Goal: Task Accomplishment & Management: Manage account settings

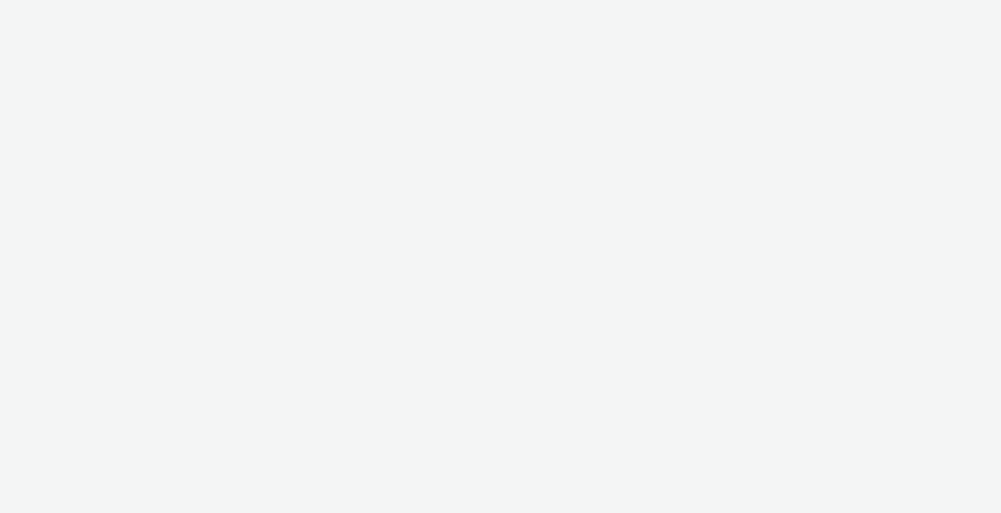
select select "11a7df10-284f-415c-b52a-427acf4c31ae"
select select "23ac11bc-76f7-45aa-bb6e-913a84dd47ea"
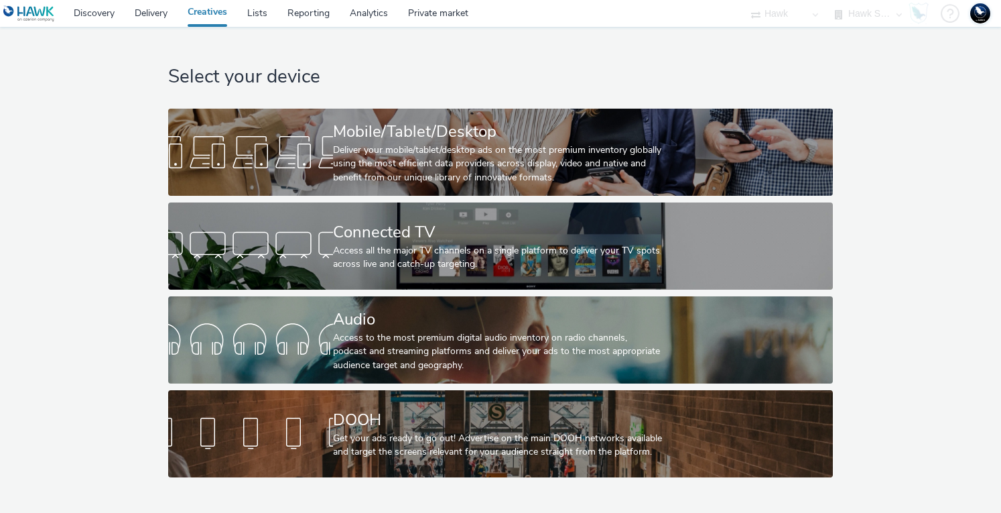
click at [882, 17] on select "Hawk Hawk - Etude Conso Hawk Survey Hawk Survey - Etude Editeurs Hawk Survey - …" at bounding box center [868, 13] width 80 height 27
click at [828, 0] on select "Hawk Hawk - Etude Conso Hawk Survey Hawk Survey - Etude Editeurs Hawk Survey - …" at bounding box center [868, 13] width 80 height 27
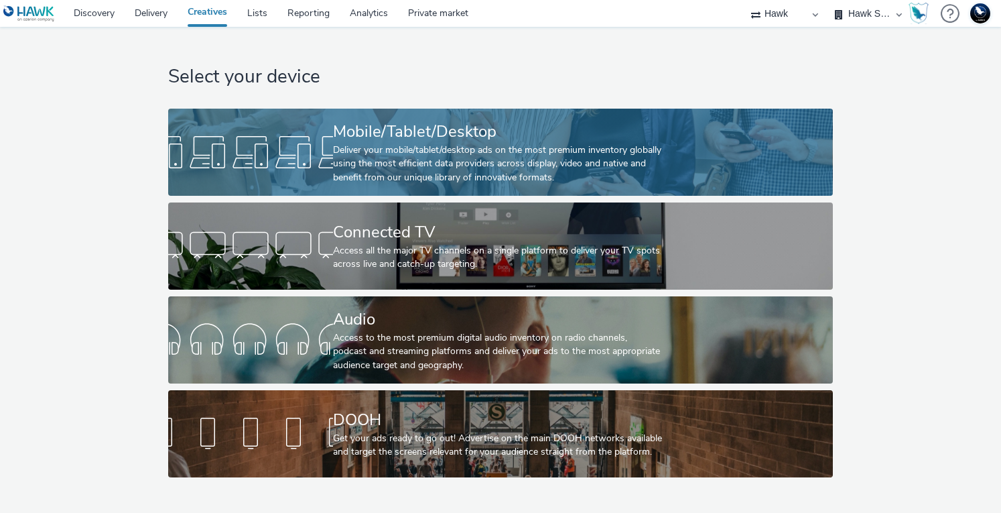
click at [301, 137] on div at bounding box center [250, 152] width 165 height 43
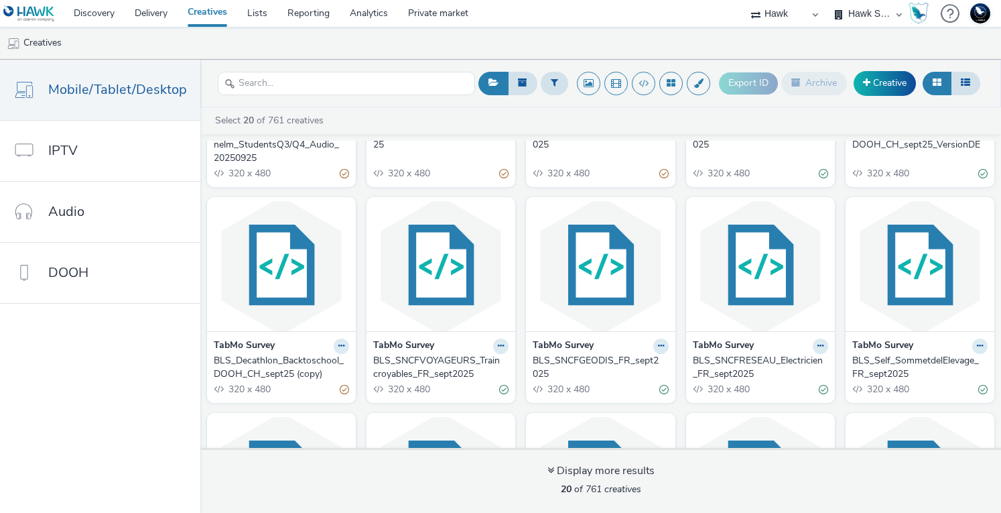
scroll to position [201, 0]
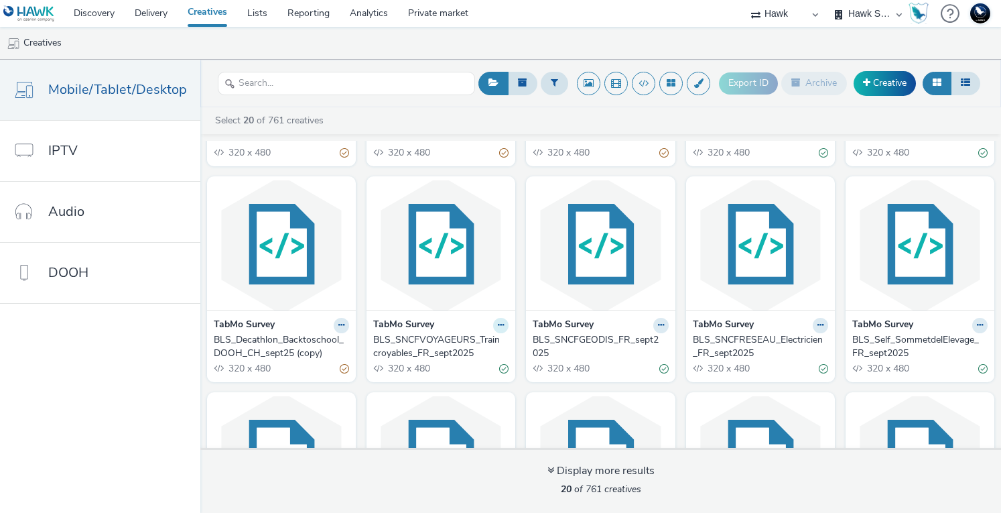
click at [498, 326] on icon at bounding box center [501, 325] width 6 height 8
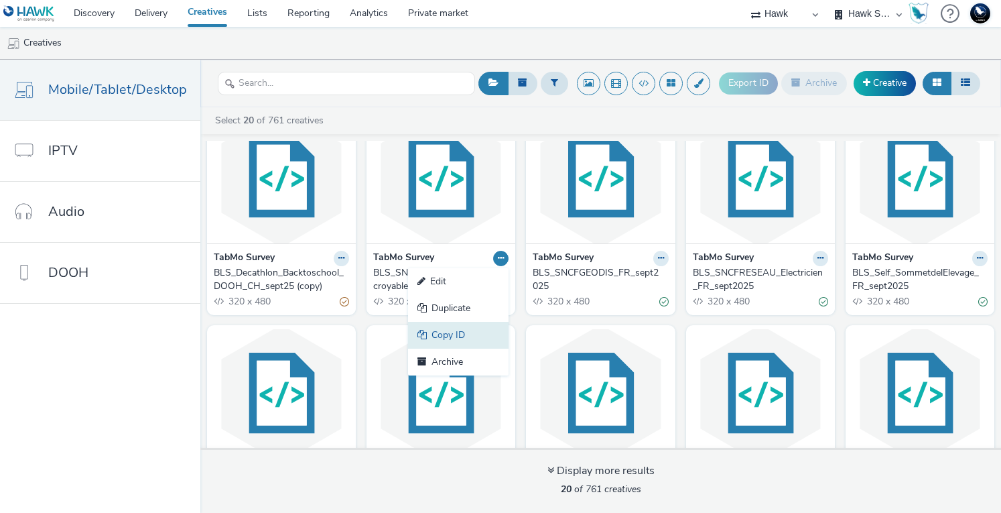
click at [469, 336] on link "Copy ID" at bounding box center [458, 335] width 100 height 27
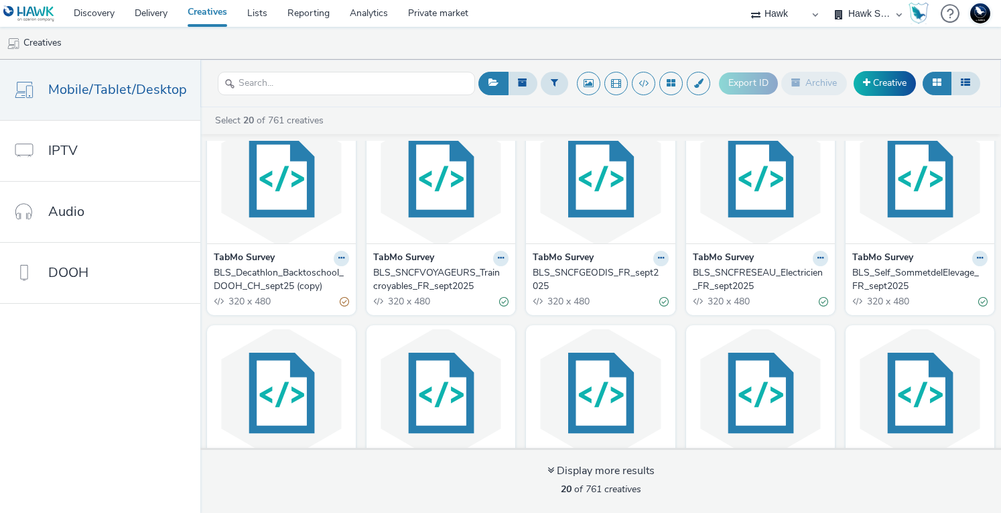
click at [457, 267] on div "BLS_SNCFVOYAGEURS_Traincroyables_FR_sept2025" at bounding box center [438, 279] width 130 height 27
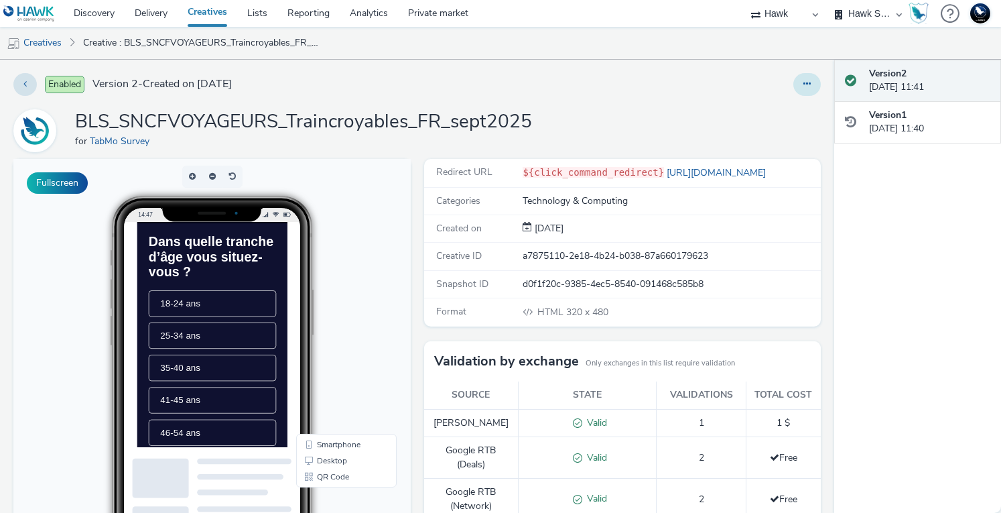
click at [793, 91] on button at bounding box center [806, 84] width 27 height 23
click at [770, 135] on link "Duplicate" at bounding box center [770, 138] width 100 height 27
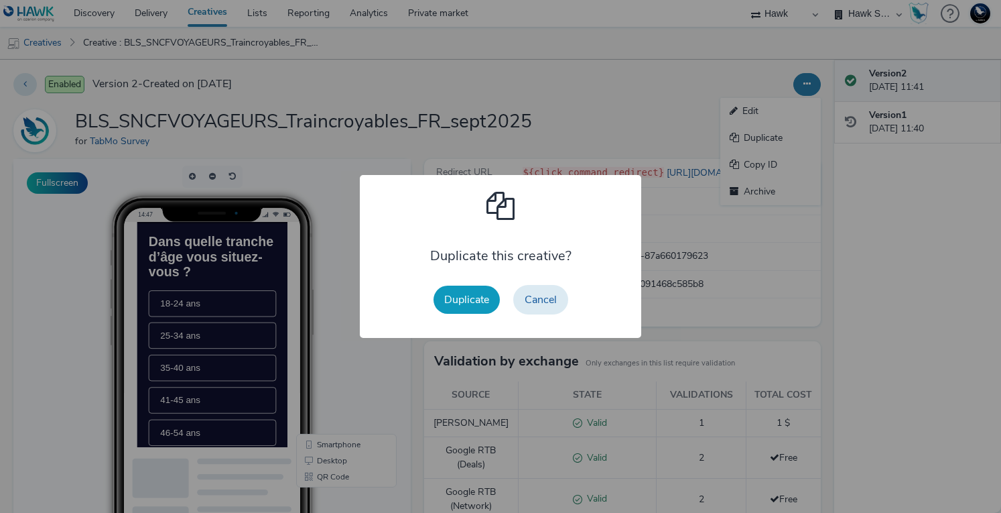
click at [457, 304] on button "Duplicate" at bounding box center [466, 299] width 66 height 28
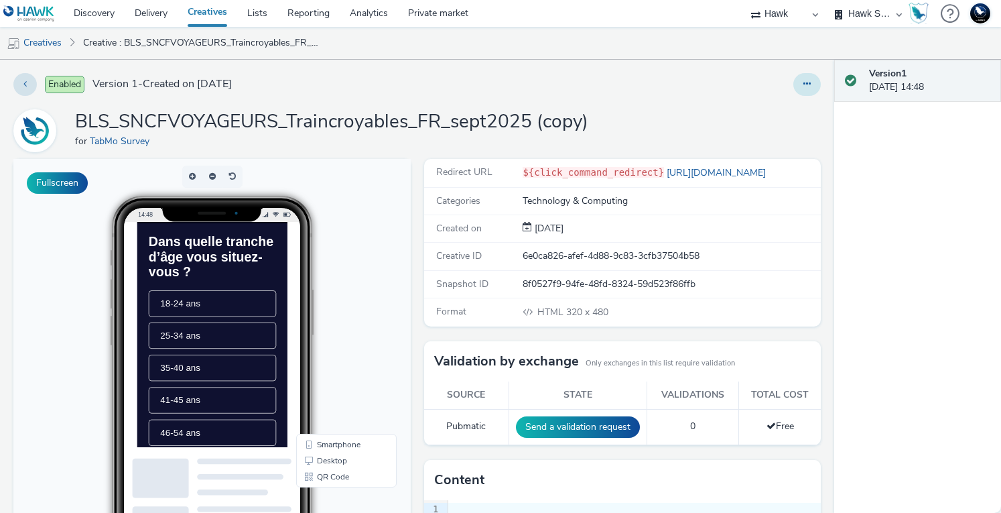
click at [793, 88] on button at bounding box center [806, 84] width 27 height 23
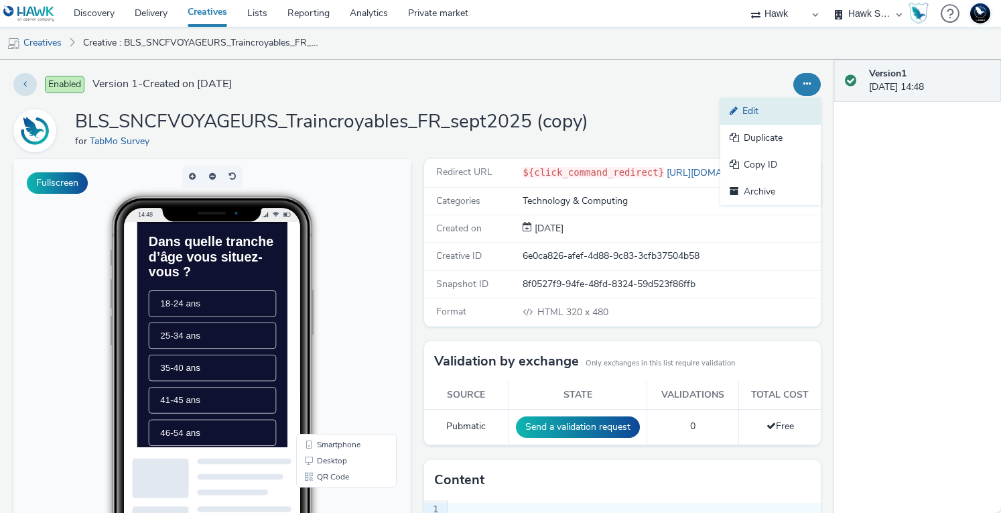
click at [748, 101] on link "Edit" at bounding box center [770, 111] width 100 height 27
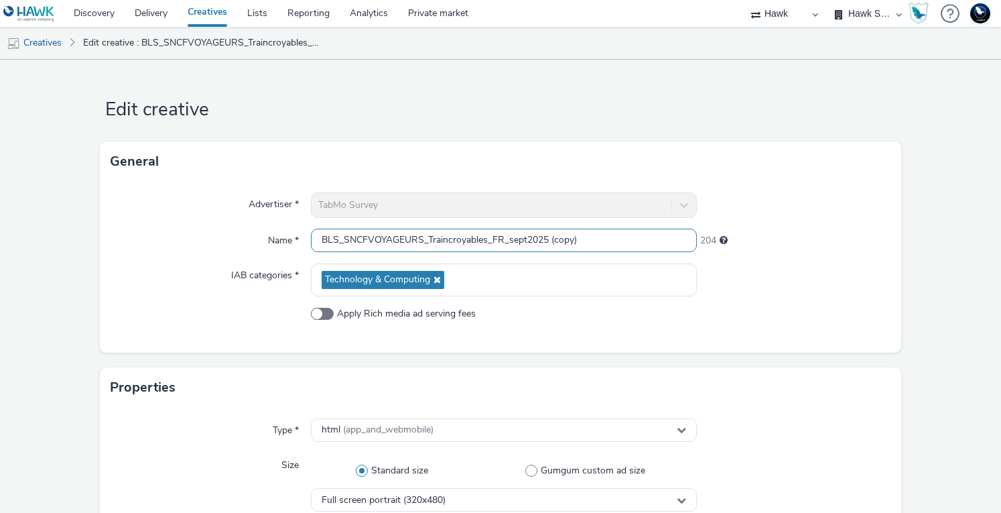
click at [417, 246] on input "BLS_SNCFVOYAGEURS_Traincroyables_FR_sept2025 (copy)" at bounding box center [504, 239] width 387 height 23
click at [586, 238] on input "BLS_SNCFVOYAGEURS_Traincroyables_FR_sept2025 (copy)" at bounding box center [504, 239] width 387 height 23
drag, startPoint x: 341, startPoint y: 240, endPoint x: 419, endPoint y: 241, distance: 78.4
click at [419, 241] on input "BLS_SNCFVOYAGEURS_Traincroyables_FR_sept2025 (copy)" at bounding box center [504, 239] width 387 height 23
click at [448, 238] on input "BLS_MACSF_Traincroyables_FR_sept2025 (copy)" at bounding box center [504, 239] width 387 height 23
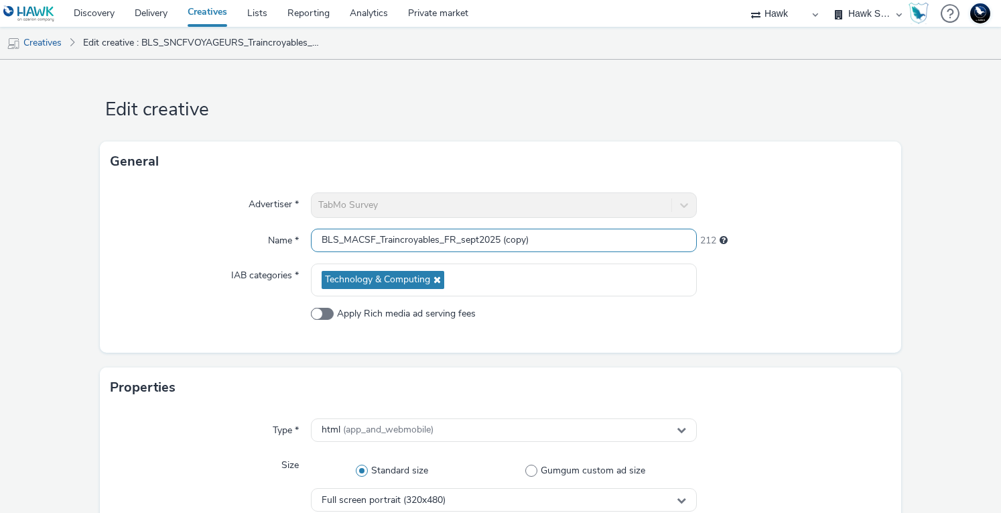
drag, startPoint x: 434, startPoint y: 240, endPoint x: 376, endPoint y: 238, distance: 58.3
click at [376, 238] on input "BLS_MACSF_Traincroyables_FR_sept2025 (copy)" at bounding box center [504, 239] width 387 height 23
click at [392, 238] on input "BLS_MACSF_JEUTFE_FR_sept2025 (copy)" at bounding box center [504, 239] width 387 height 23
click at [527, 230] on input "BLS_MACSF_JEU_TFE_FR_sept2025 (copy)" at bounding box center [504, 239] width 387 height 23
type input "BLS_MACSF_JEU_TFE_FR_sept2025"
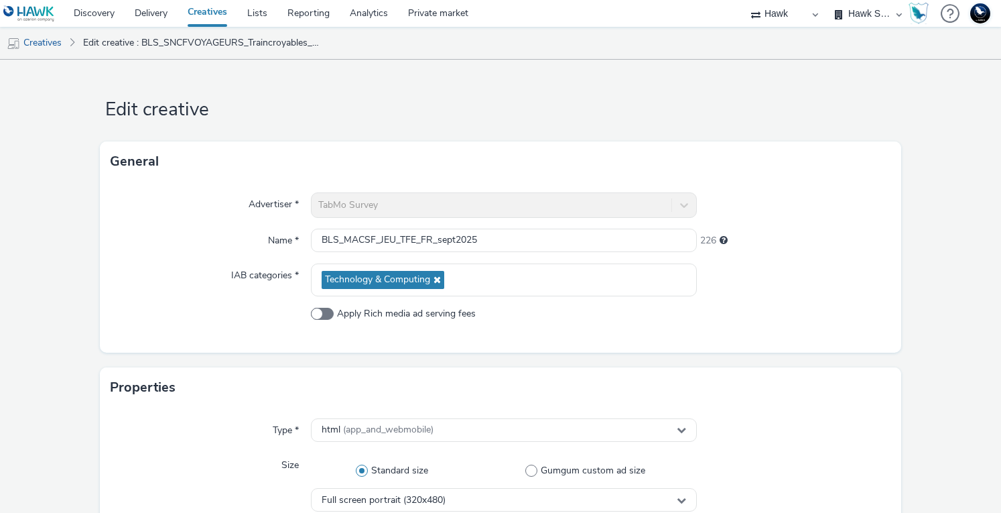
click at [167, 269] on div "IAB categories *" at bounding box center [211, 279] width 200 height 33
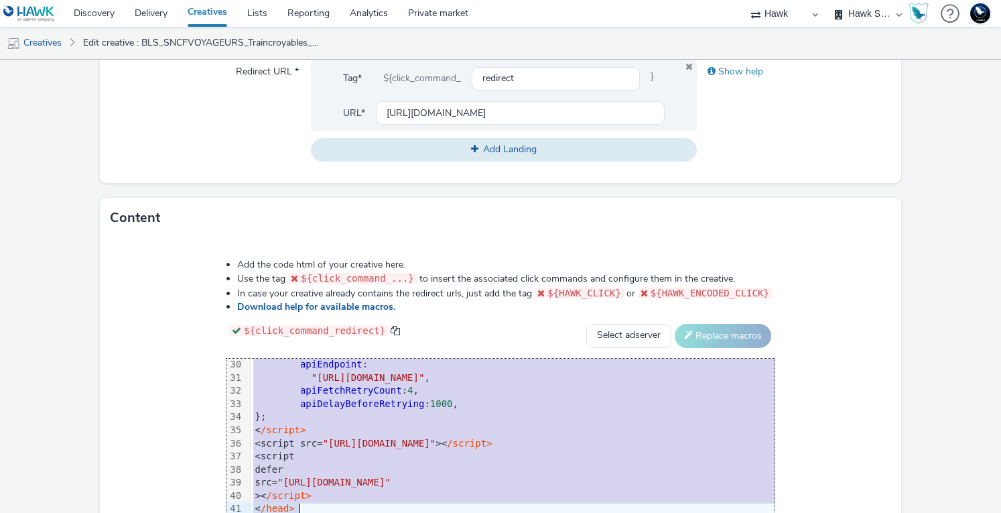
scroll to position [408, 0]
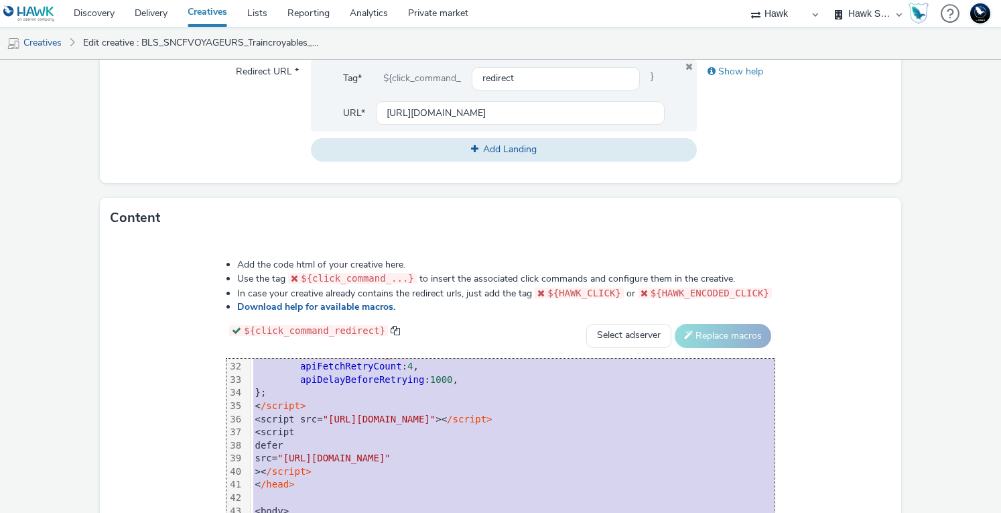
drag, startPoint x: 214, startPoint y: 378, endPoint x: 317, endPoint y: 523, distance: 177.9
click at [317, 512] on html "Discovery Delivery Creatives Lists Reporting Analytics Private market 75 Media …" at bounding box center [500, 256] width 1001 height 513
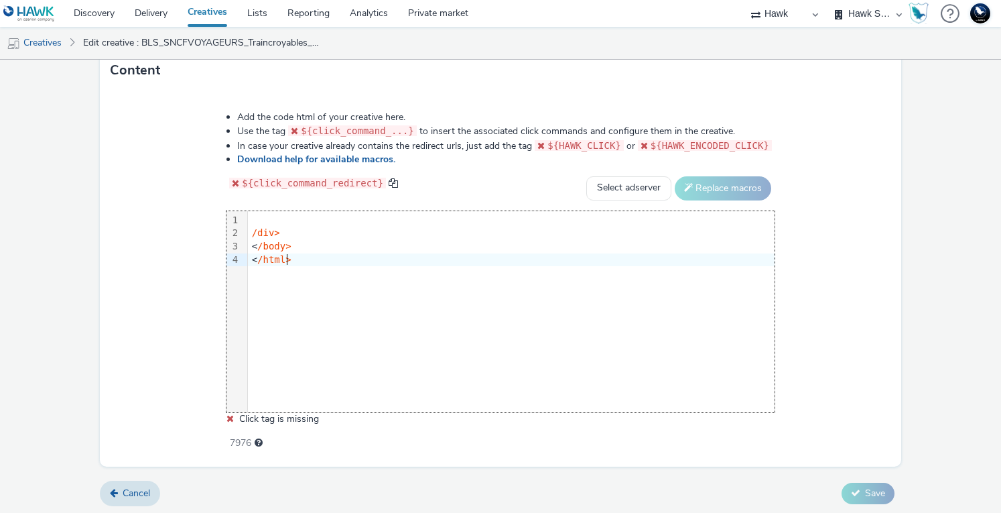
drag, startPoint x: 343, startPoint y: 301, endPoint x: 285, endPoint y: 254, distance: 74.7
click at [285, 254] on div "9 1 2 3 4 › /div> < /body> < /html>" at bounding box center [500, 311] width 548 height 201
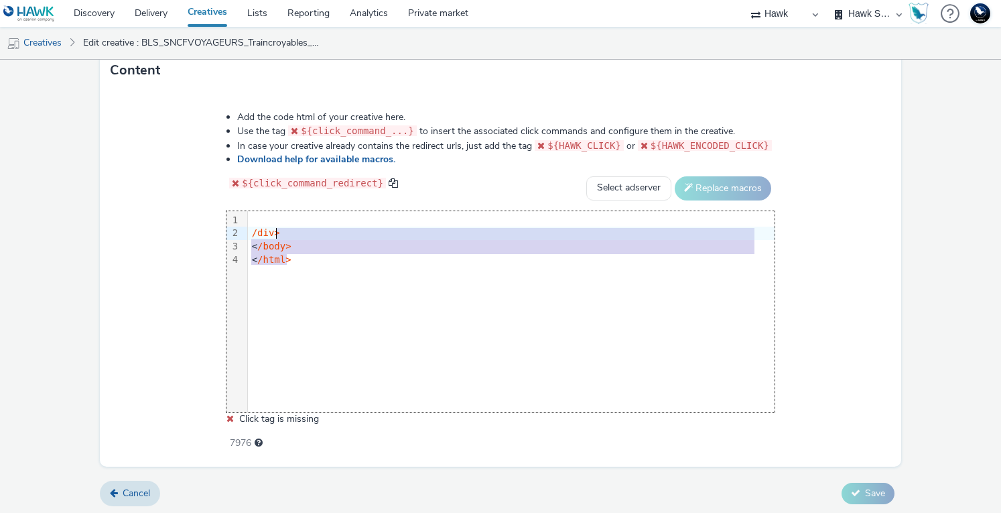
drag, startPoint x: 385, startPoint y: 317, endPoint x: 276, endPoint y: 213, distance: 150.2
click at [276, 213] on div "9 1 2 3 4 › /div> < /body> < /html>" at bounding box center [500, 311] width 548 height 201
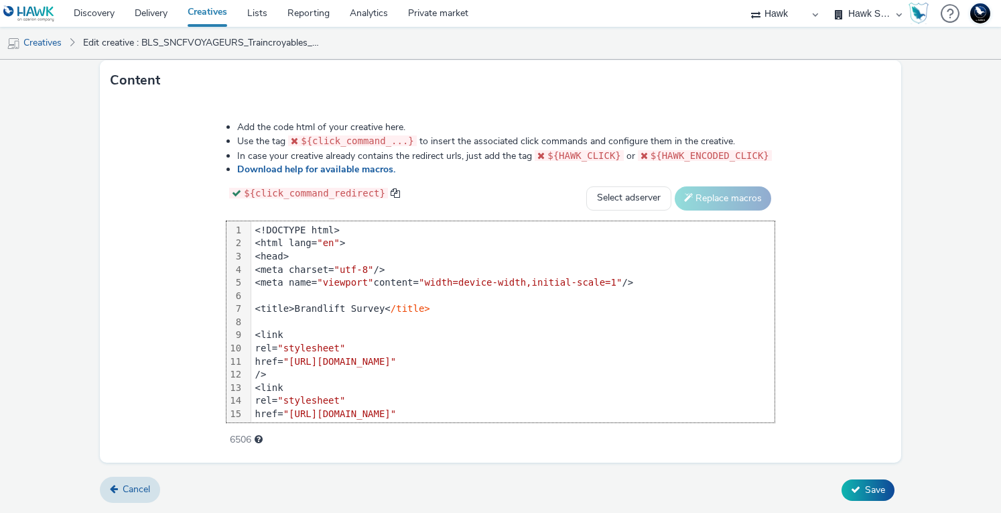
scroll to position [407, 0]
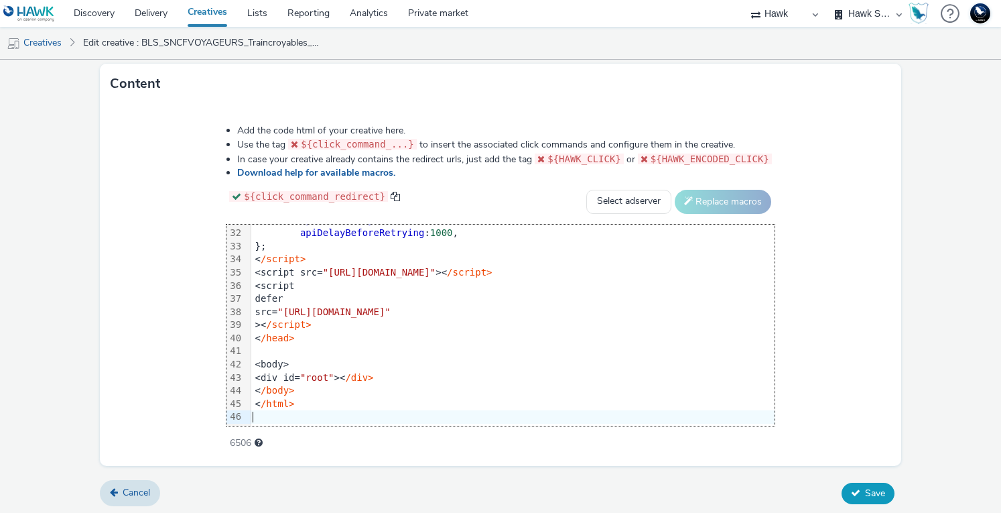
click at [865, 490] on span "Save" at bounding box center [875, 492] width 20 height 13
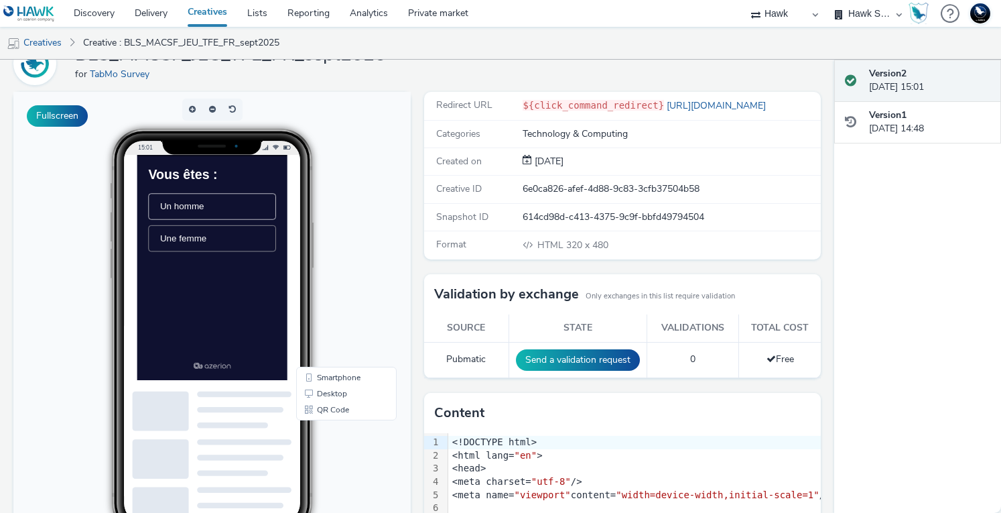
click at [255, 287] on li "Une femme" at bounding box center [244, 274] width 182 height 38
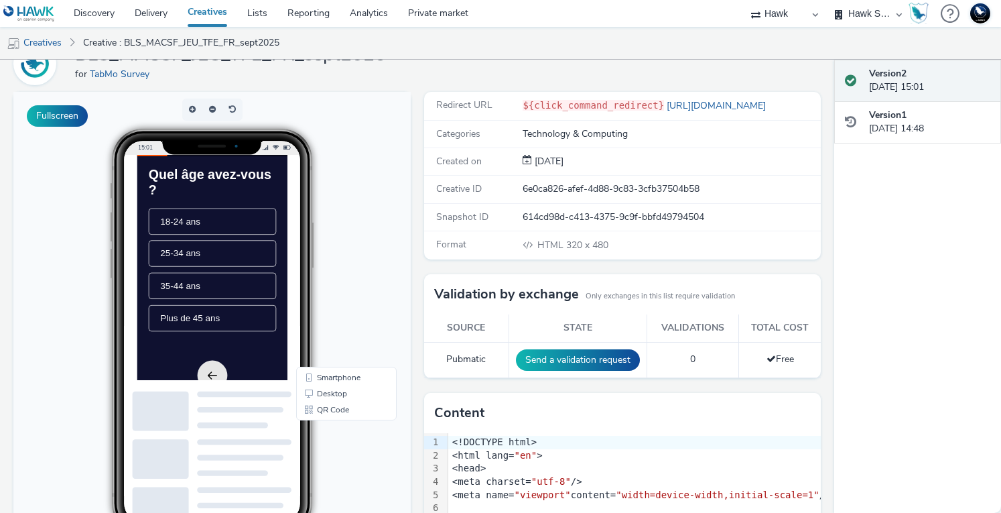
click at [264, 306] on li "25-34 ans" at bounding box center [244, 296] width 182 height 38
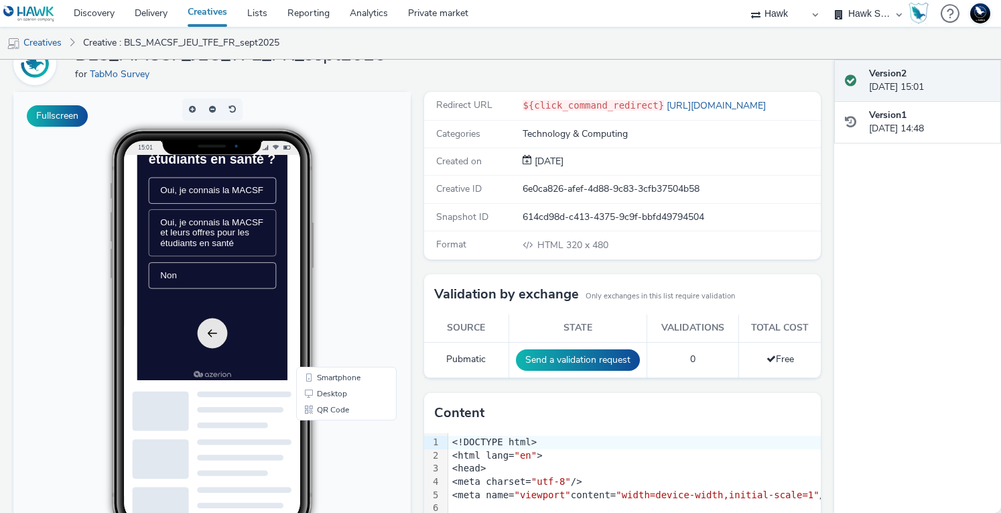
scroll to position [67, 0]
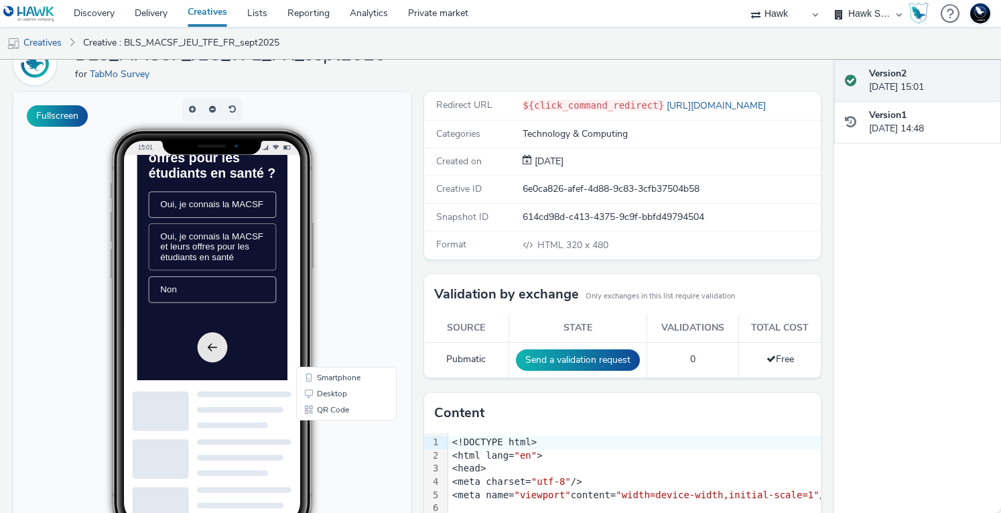
click at [263, 308] on span "Oui, je connais la MACSF et leurs offres pour les étudiants en santé" at bounding box center [242, 286] width 147 height 44
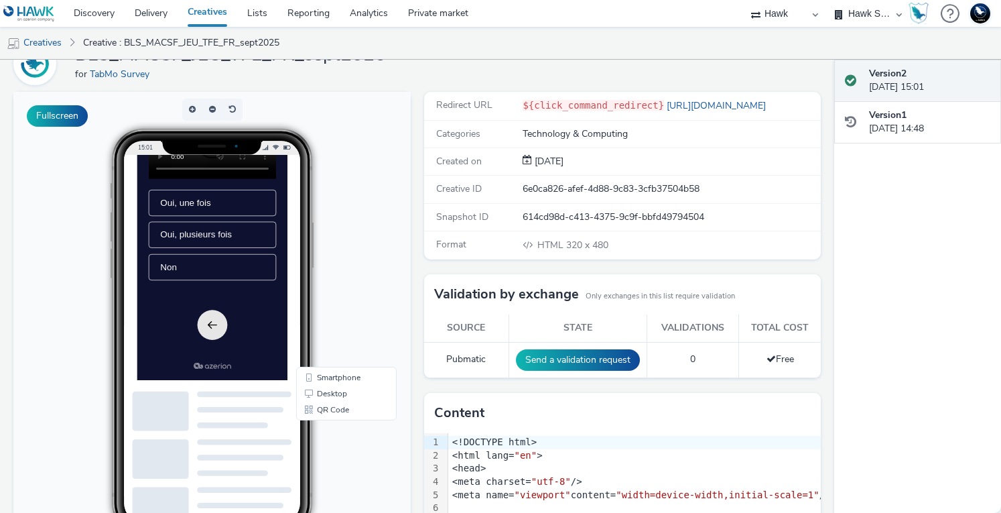
scroll to position [268, 0]
click at [251, 275] on span "Oui, plusieurs fois" at bounding box center [220, 268] width 103 height 14
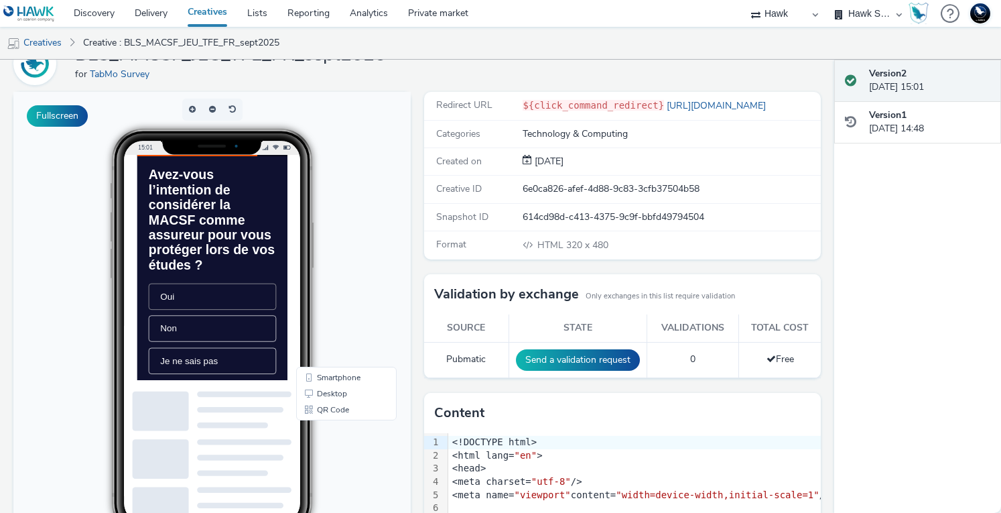
scroll to position [67, 0]
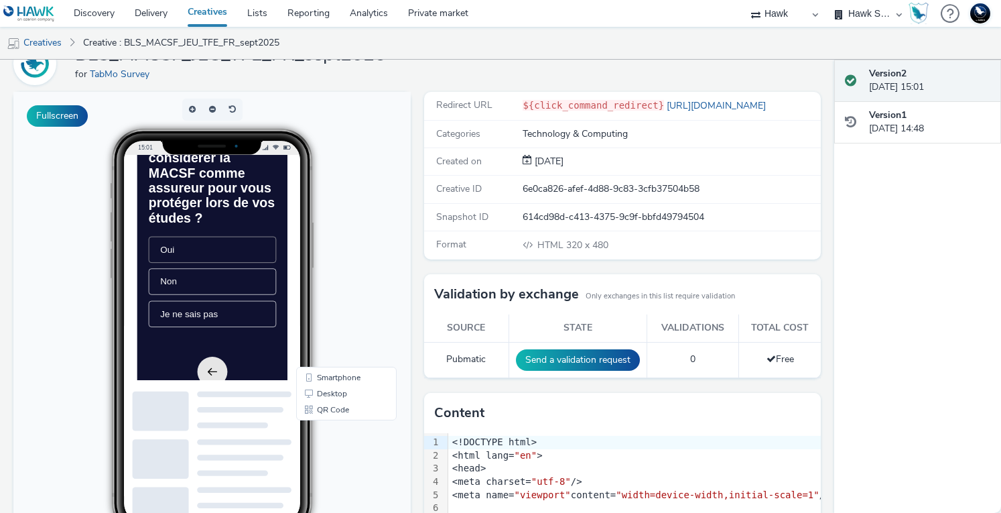
click at [255, 309] on li "Oui" at bounding box center [244, 290] width 182 height 38
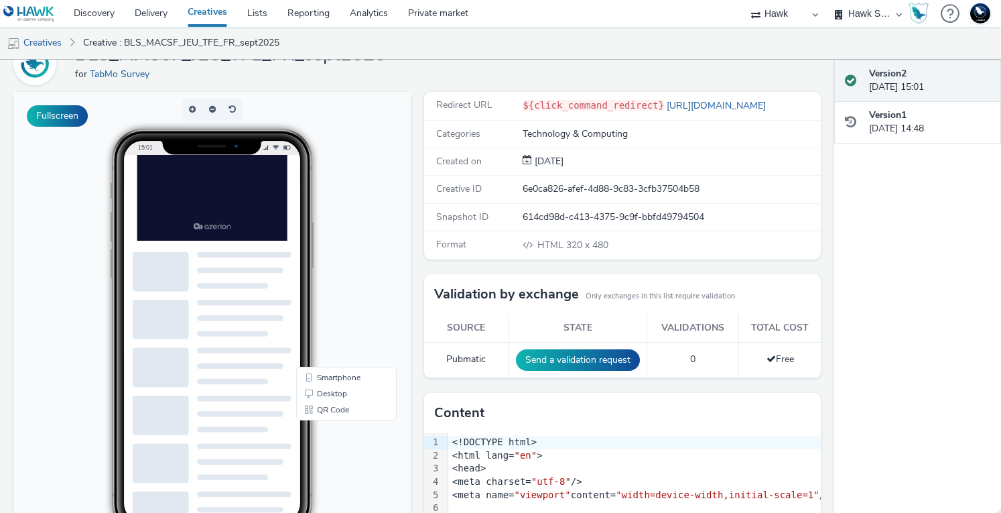
scroll to position [201, 0]
click at [335, 298] on div "15:01" at bounding box center [212, 331] width 278 height 405
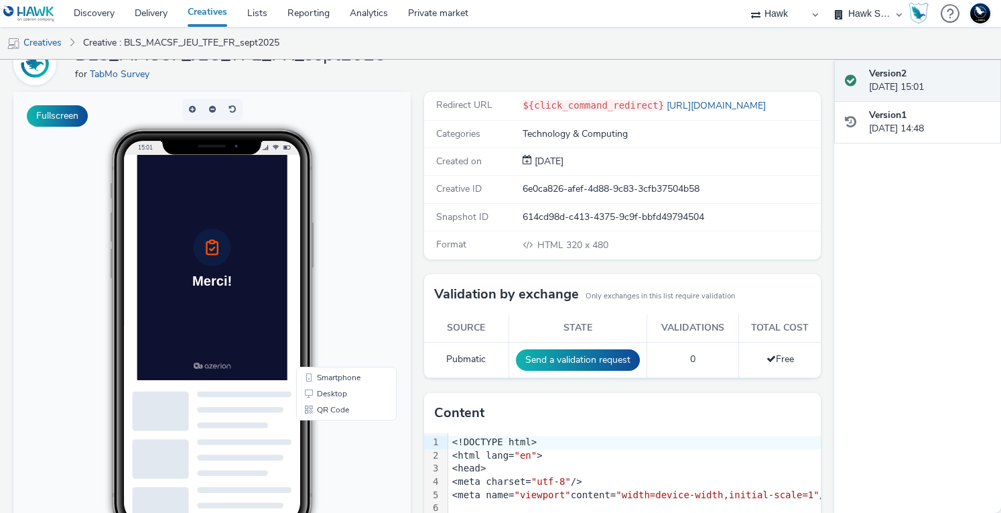
scroll to position [0, 0]
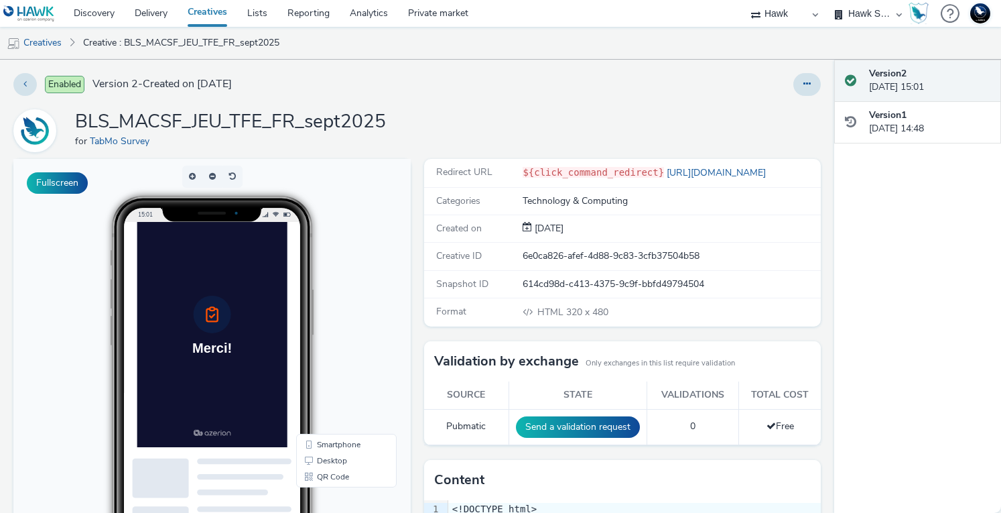
click at [204, 12] on link "Creatives" at bounding box center [208, 13] width 60 height 27
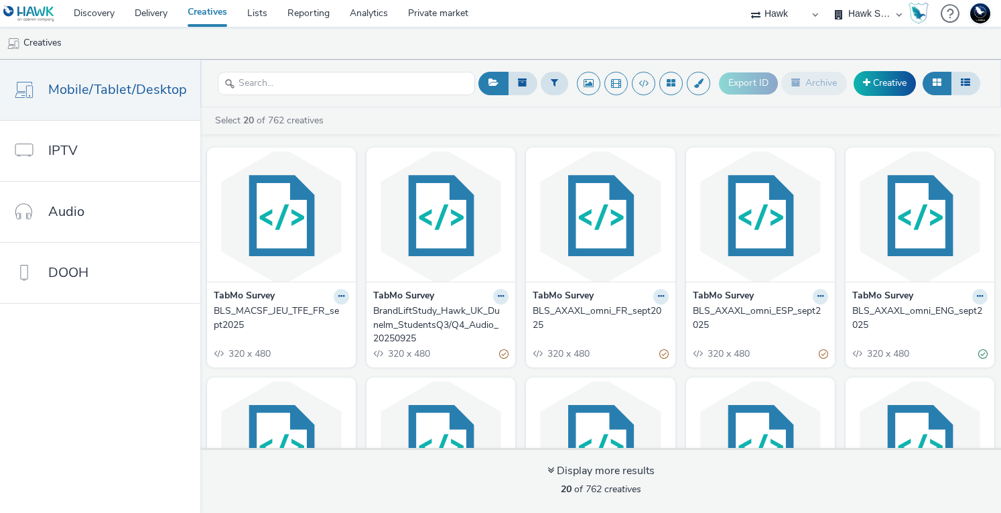
click at [862, 13] on select "Hawk Hawk - Etude Conso Hawk Survey Hawk Survey - Etude Editeurs Hawk Survey - …" at bounding box center [868, 13] width 80 height 27
click at [828, 0] on select "Hawk Hawk - Etude Conso Hawk Survey Hawk Survey - Etude Editeurs Hawk Survey - …" at bounding box center [868, 13] width 80 height 27
click at [159, 16] on link "Delivery" at bounding box center [151, 13] width 53 height 27
